Goal: Information Seeking & Learning: Find contact information

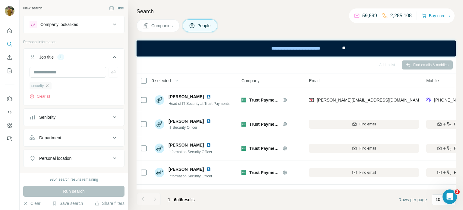
scroll to position [43, 66]
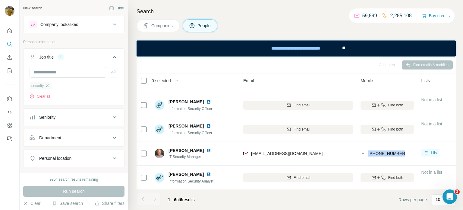
click at [49, 84] on icon "button" at bounding box center [47, 85] width 3 height 3
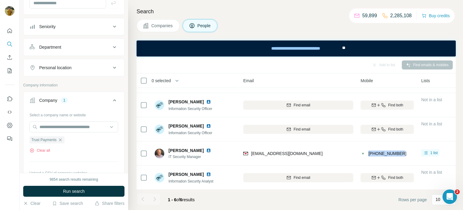
scroll to position [71, 0]
click at [62, 137] on icon "button" at bounding box center [60, 138] width 3 height 3
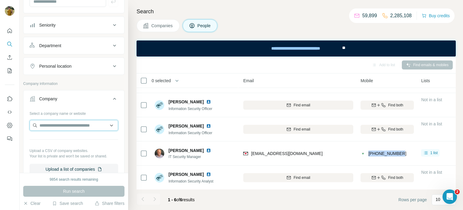
click at [57, 124] on input "text" at bounding box center [74, 125] width 89 height 11
paste input "**********"
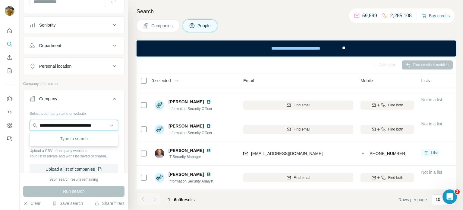
scroll to position [0, 4]
type input "**********"
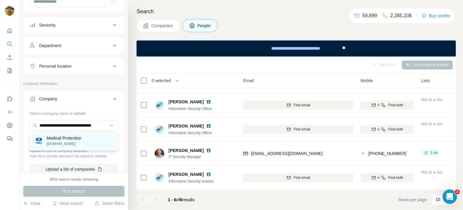
click at [65, 139] on p "Medical Protection" at bounding box center [64, 138] width 35 height 6
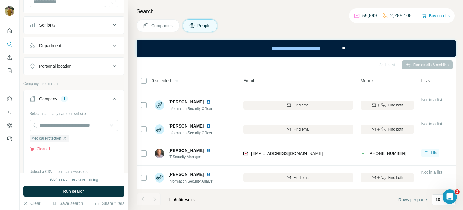
scroll to position [0, 0]
click at [65, 192] on span "Run search" at bounding box center [74, 191] width 22 height 6
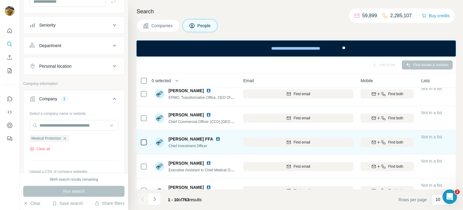
scroll to position [140, 66]
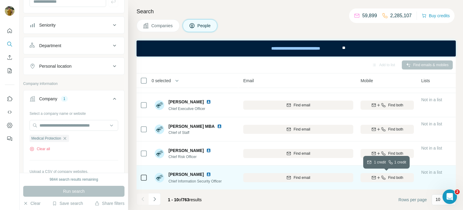
click at [388, 179] on span "Find both" at bounding box center [395, 177] width 15 height 5
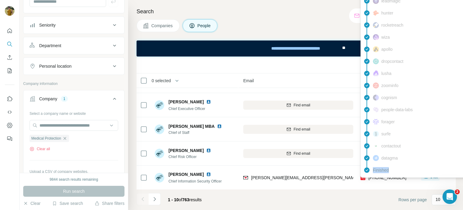
drag, startPoint x: 402, startPoint y: 175, endPoint x: 368, endPoint y: 177, distance: 34.1
click at [368, 177] on div "findymail Email found prospeo Mobile found leadmagic hunter rocketreach [PERSON…" at bounding box center [415, 73] width 109 height 208
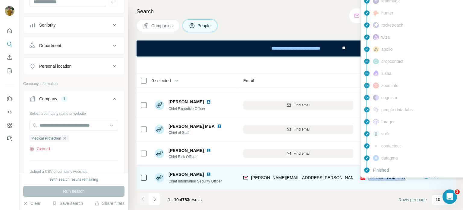
drag, startPoint x: 412, startPoint y: 177, endPoint x: 367, endPoint y: 177, distance: 44.9
click at [367, 177] on div "[PHONE_NUMBER]" at bounding box center [387, 177] width 53 height 17
copy span "[PHONE_NUMBER]"
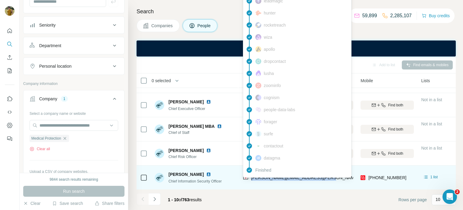
drag, startPoint x: 332, startPoint y: 178, endPoint x: 250, endPoint y: 179, distance: 82.1
click at [250, 179] on div "[PERSON_NAME][EMAIL_ADDRESS][PERSON_NAME][DOMAIN_NAME]" at bounding box center [298, 177] width 110 height 17
copy span "[PERSON_NAME][EMAIL_ADDRESS][PERSON_NAME][DOMAIN_NAME]"
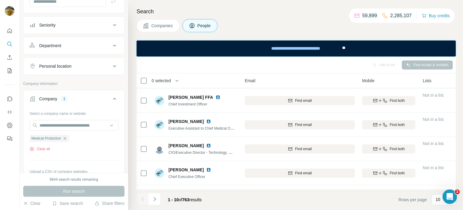
scroll to position [140, 64]
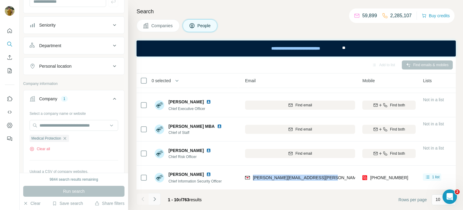
click at [155, 199] on icon "Navigate to next page" at bounding box center [155, 199] width 6 height 6
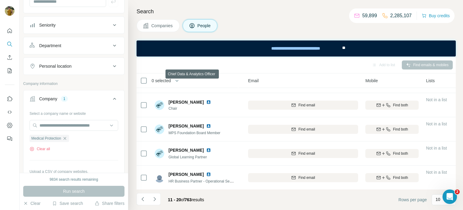
scroll to position [140, 60]
click at [156, 199] on icon "Navigate to next page" at bounding box center [155, 199] width 6 height 6
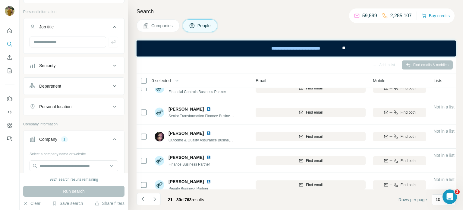
scroll to position [19, 0]
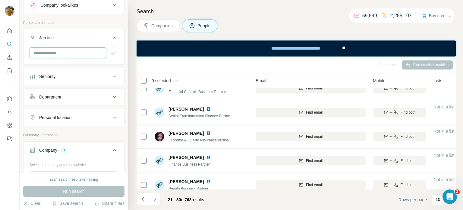
click at [49, 56] on input "text" at bounding box center [68, 52] width 77 height 11
type input "**********"
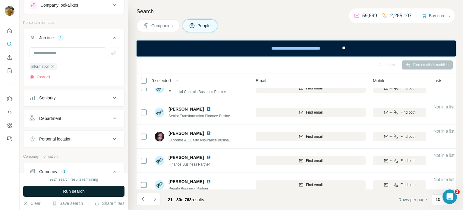
click at [65, 192] on span "Run search" at bounding box center [74, 191] width 22 height 6
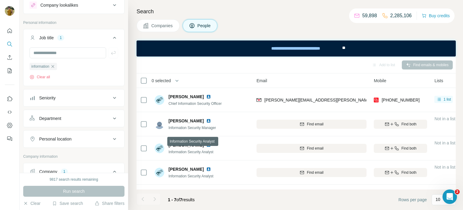
scroll to position [67, 52]
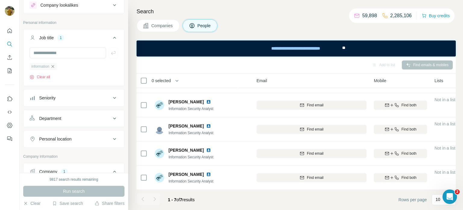
click at [55, 68] on icon "button" at bounding box center [52, 66] width 5 height 5
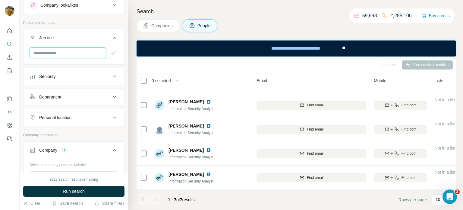
click at [51, 53] on input "text" at bounding box center [68, 52] width 77 height 11
type input "**********"
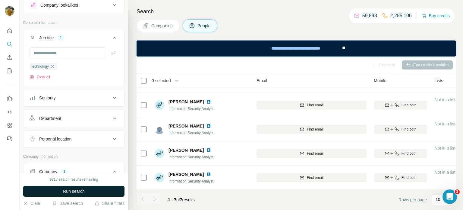
click at [63, 189] on span "Run search" at bounding box center [74, 191] width 22 height 6
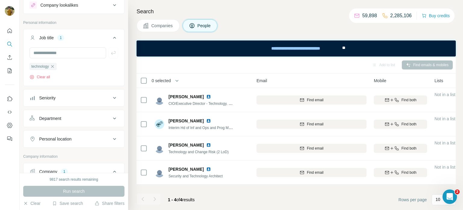
scroll to position [0, 52]
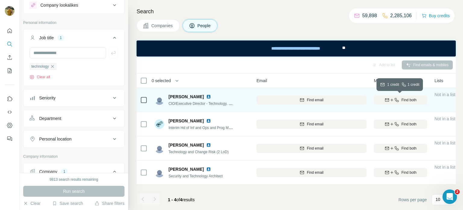
click at [402, 100] on span "Find both" at bounding box center [409, 99] width 15 height 5
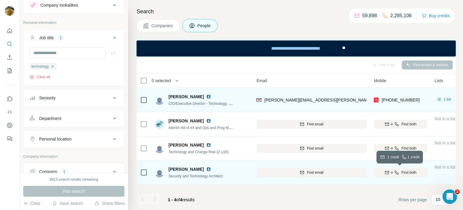
click at [412, 174] on span "Find both" at bounding box center [409, 172] width 15 height 5
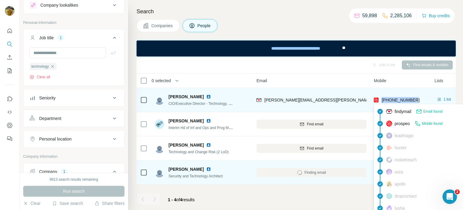
drag, startPoint x: 417, startPoint y: 103, endPoint x: 382, endPoint y: 99, distance: 35.8
click at [382, 99] on div "[PHONE_NUMBER]" at bounding box center [400, 99] width 53 height 17
copy span "[PHONE_NUMBER]"
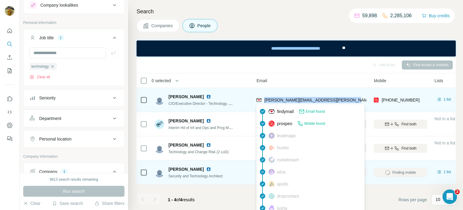
drag, startPoint x: 349, startPoint y: 100, endPoint x: 263, endPoint y: 99, distance: 85.7
click at [263, 99] on div "[PERSON_NAME][EMAIL_ADDRESS][PERSON_NAME][DOMAIN_NAME]" at bounding box center [312, 99] width 110 height 17
copy span "[PERSON_NAME][EMAIL_ADDRESS][PERSON_NAME][DOMAIN_NAME]"
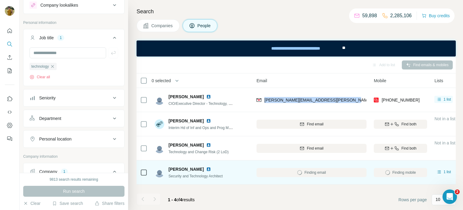
click at [206, 169] on img at bounding box center [208, 168] width 5 height 5
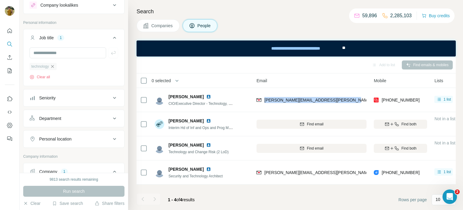
click at [55, 64] on icon "button" at bounding box center [52, 66] width 5 height 5
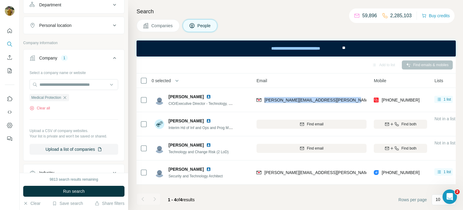
scroll to position [119, 0]
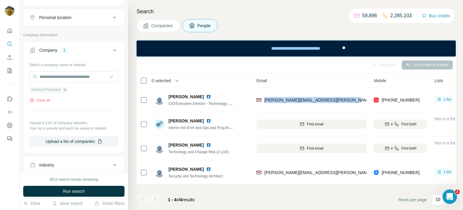
click at [66, 90] on icon "button" at bounding box center [64, 89] width 3 height 3
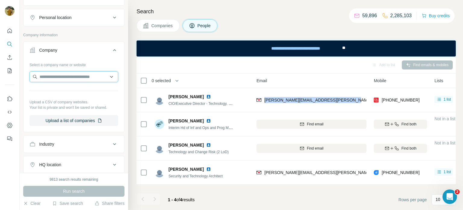
click at [59, 78] on input "text" at bounding box center [74, 76] width 89 height 11
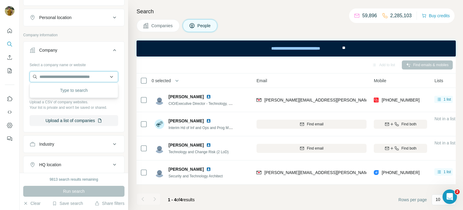
click at [84, 76] on input "text" at bounding box center [74, 76] width 89 height 11
paste input "**********"
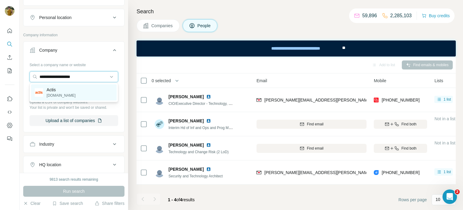
type input "**********"
click at [83, 86] on div "Actis [DOMAIN_NAME]" at bounding box center [74, 92] width 86 height 16
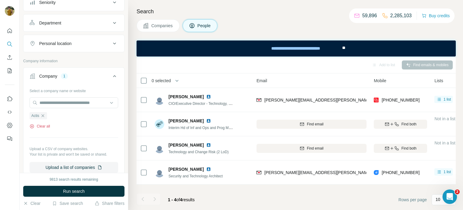
scroll to position [95, 0]
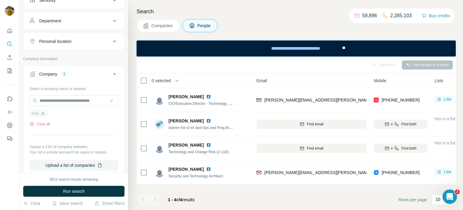
click at [42, 114] on icon "button" at bounding box center [42, 113] width 5 height 5
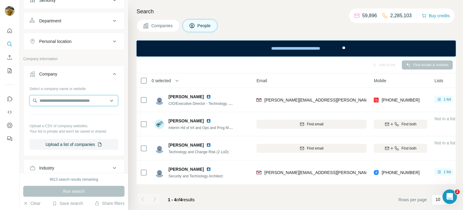
click at [53, 101] on input "text" at bounding box center [74, 100] width 89 height 11
paste input "**********"
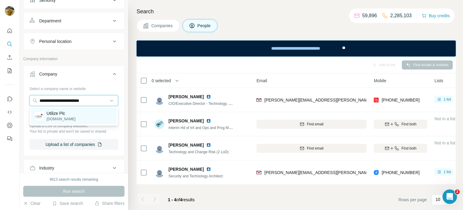
type input "**********"
click at [60, 113] on p "Utilize Plc" at bounding box center [61, 113] width 29 height 6
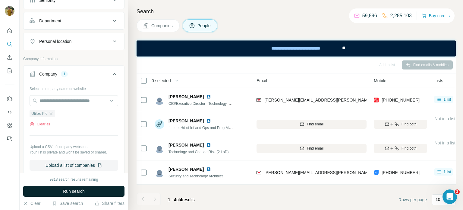
click at [65, 191] on span "Run search" at bounding box center [74, 191] width 22 height 6
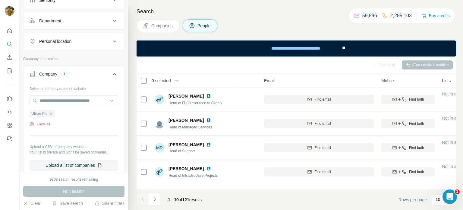
scroll to position [0, 45]
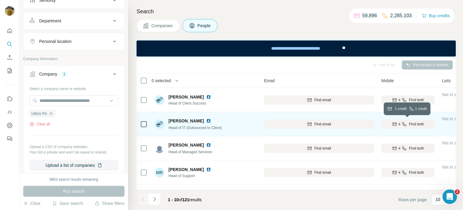
click at [414, 126] on span "Find both" at bounding box center [416, 123] width 15 height 5
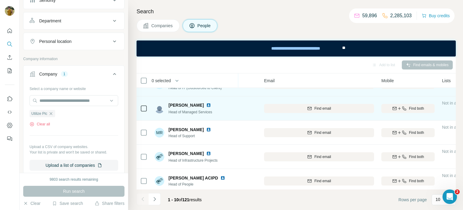
scroll to position [49, 45]
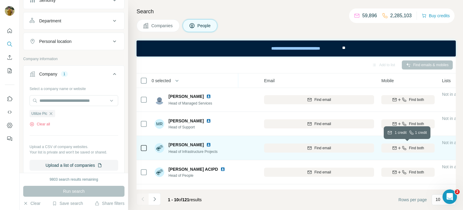
click at [408, 149] on div "Find both" at bounding box center [408, 147] width 53 height 5
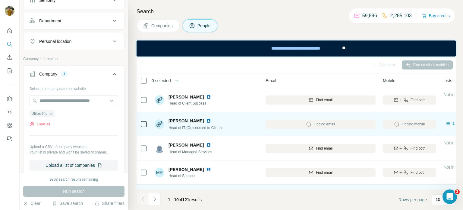
scroll to position [0, 43]
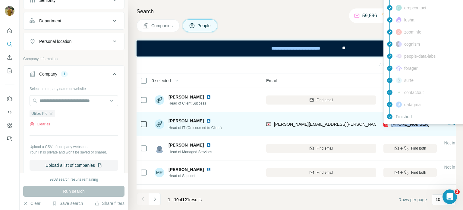
drag, startPoint x: 428, startPoint y: 125, endPoint x: 391, endPoint y: 124, distance: 37.1
click at [391, 124] on div "[PHONE_NUMBER]" at bounding box center [410, 124] width 53 height 17
copy span "[PHONE_NUMBER]"
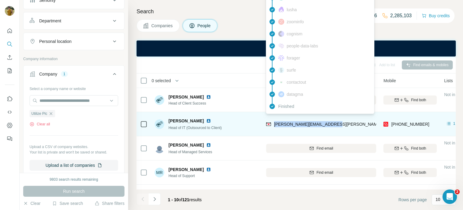
drag, startPoint x: 333, startPoint y: 122, endPoint x: 274, endPoint y: 124, distance: 59.1
click at [274, 124] on div "[PERSON_NAME][EMAIL_ADDRESS][PERSON_NAME][DOMAIN_NAME]" at bounding box center [321, 124] width 110 height 17
copy span "[PERSON_NAME][EMAIL_ADDRESS][PERSON_NAME][DOMAIN_NAME]"
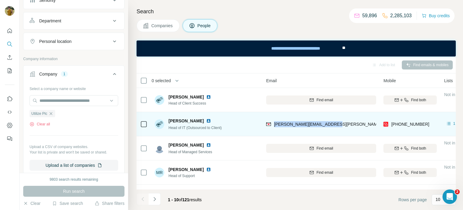
click at [206, 119] on img at bounding box center [208, 120] width 5 height 5
